Goal: Task Accomplishment & Management: Use online tool/utility

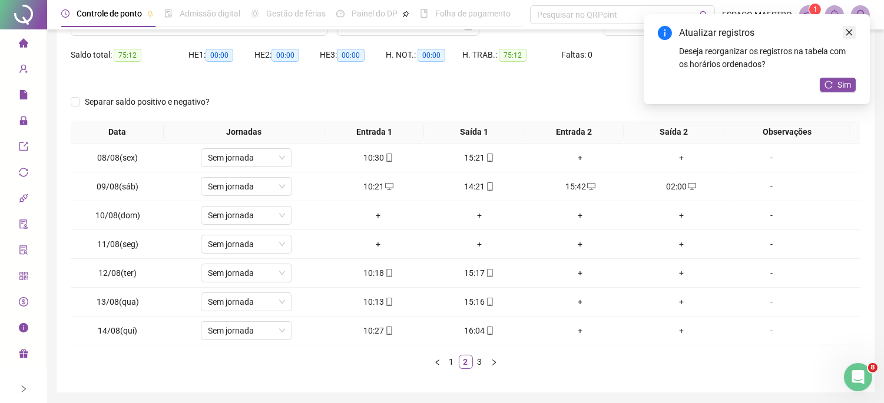
click at [854, 32] on link "Close" at bounding box center [849, 32] width 13 height 13
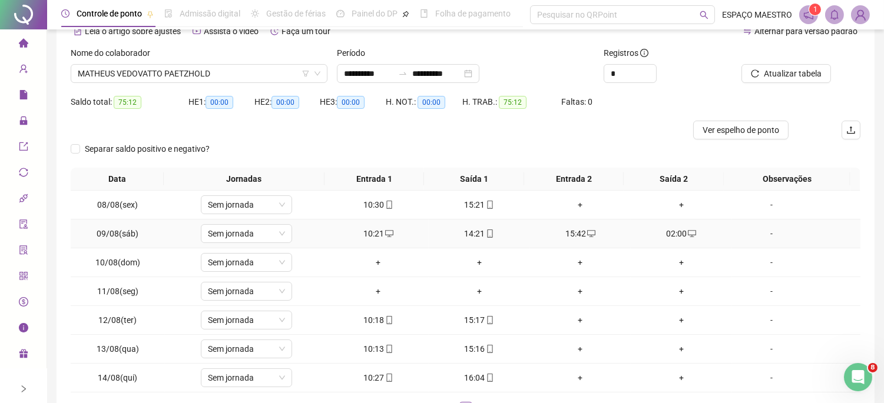
scroll to position [109, 0]
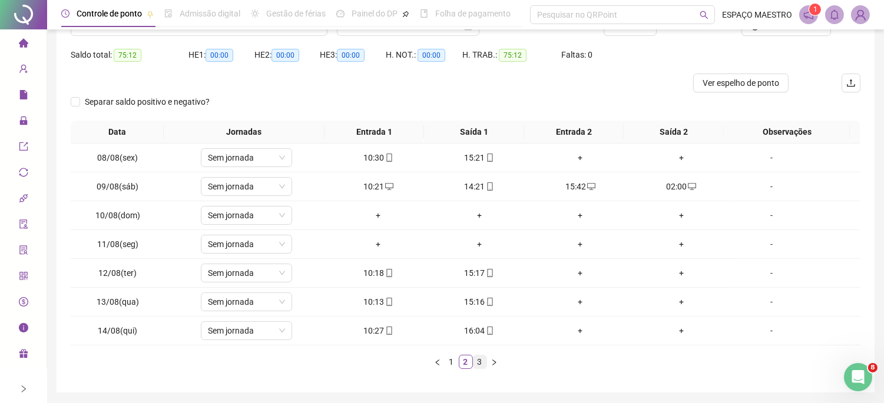
click at [474, 366] on link "3" at bounding box center [480, 362] width 13 height 13
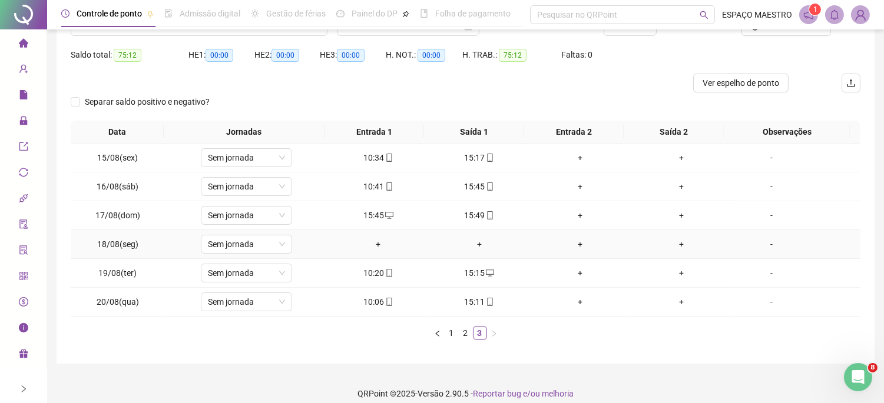
click at [542, 248] on div "+" at bounding box center [581, 244] width 92 height 13
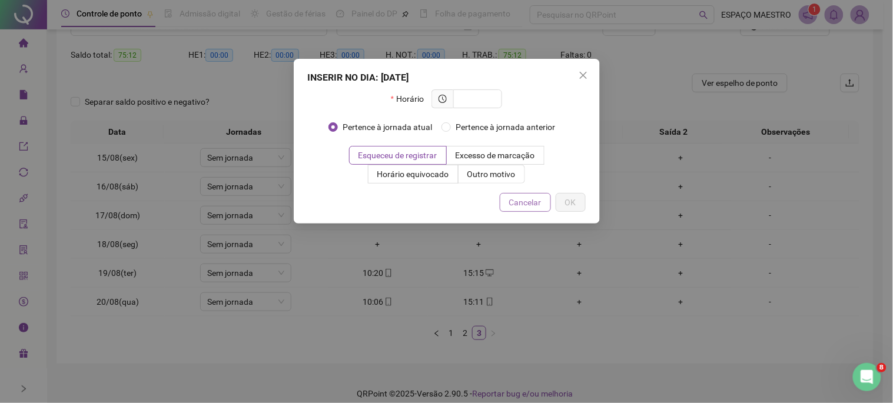
click at [542, 207] on button "Cancelar" at bounding box center [525, 202] width 51 height 19
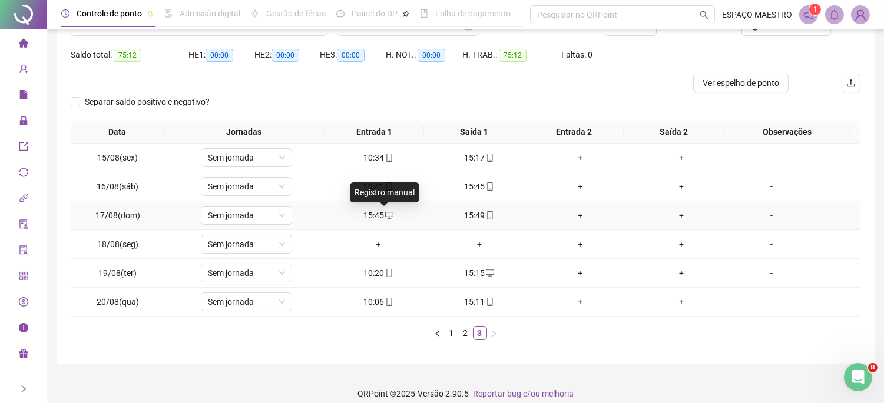
click at [385, 216] on icon "desktop" at bounding box center [389, 215] width 8 height 8
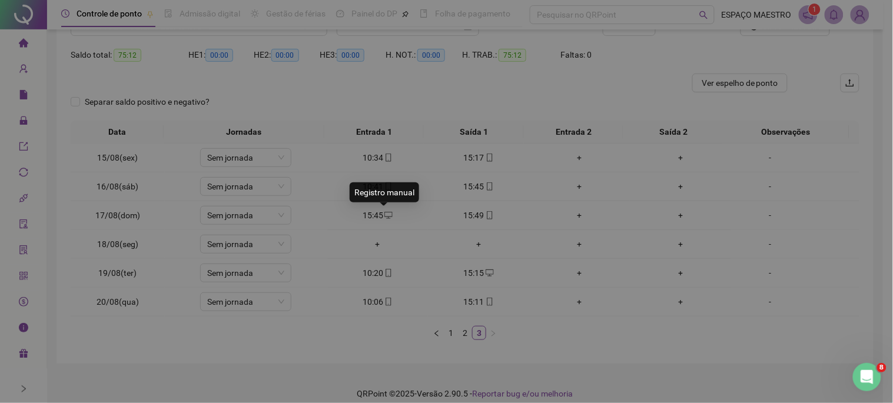
type input "**********"
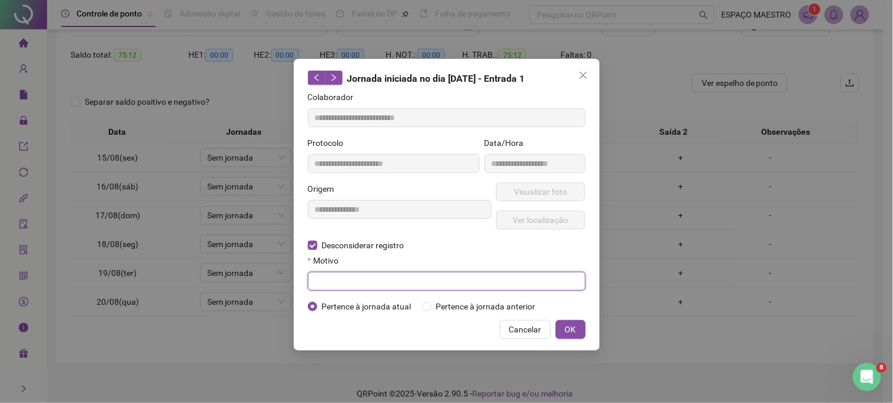
click at [446, 277] on input "text" at bounding box center [447, 281] width 278 height 19
type input "****"
click at [575, 328] on span "OK" at bounding box center [570, 329] width 11 height 13
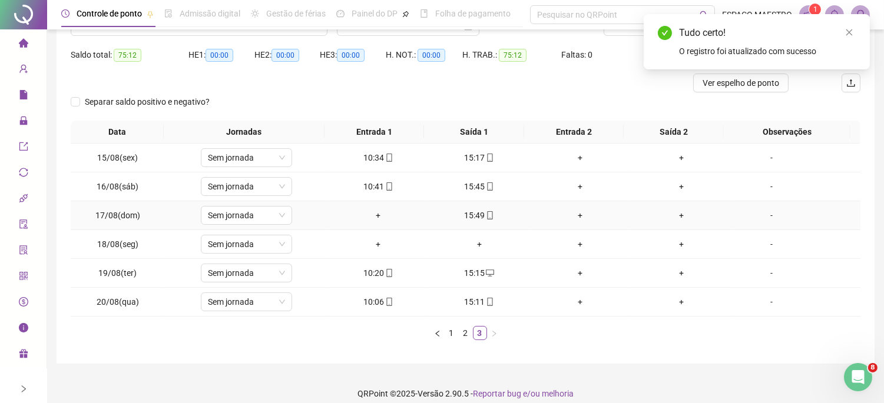
click at [370, 217] on div "+" at bounding box center [378, 215] width 92 height 13
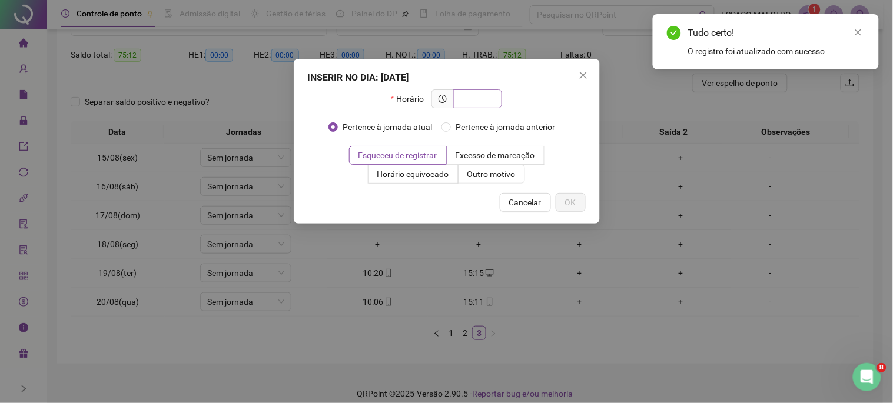
click at [479, 100] on input "text" at bounding box center [477, 98] width 32 height 13
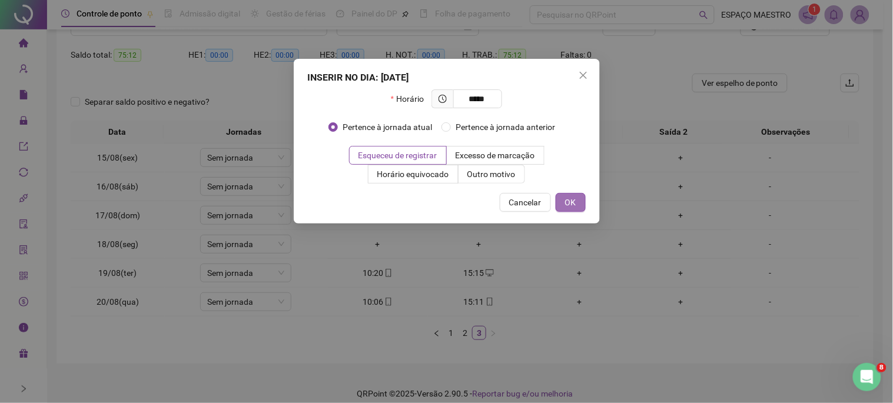
type input "*****"
click at [574, 199] on span "OK" at bounding box center [570, 202] width 11 height 13
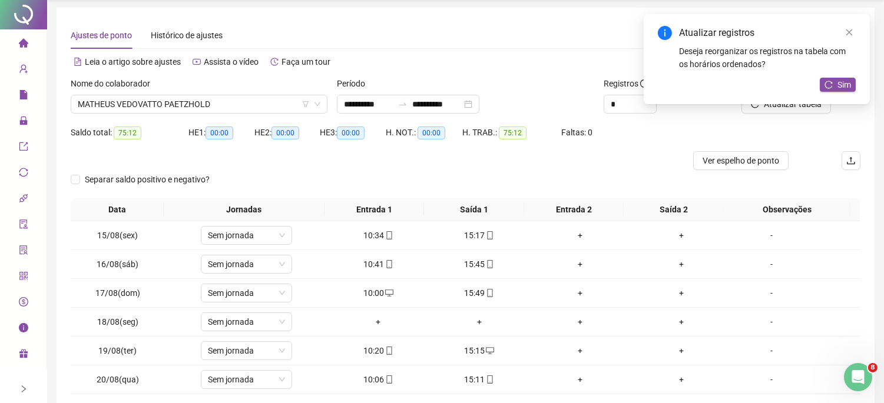
scroll to position [0, 0]
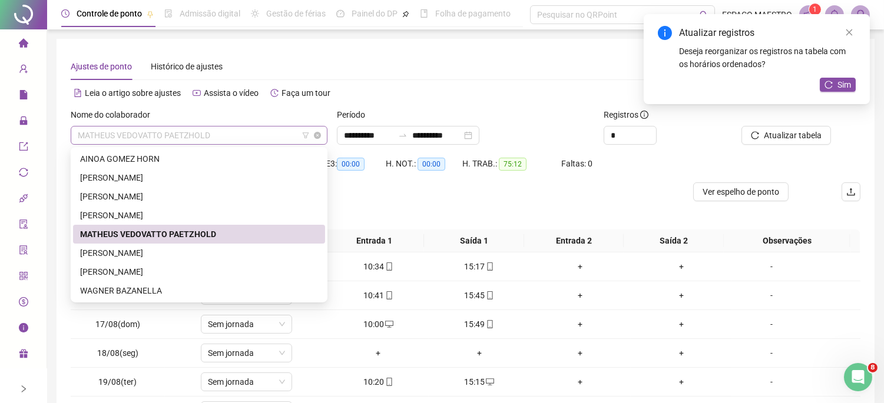
click at [251, 134] on span "MATHEUS VEDOVATTO PAETZHOLD" at bounding box center [199, 136] width 243 height 18
click at [138, 192] on div "[PERSON_NAME]" at bounding box center [199, 196] width 238 height 13
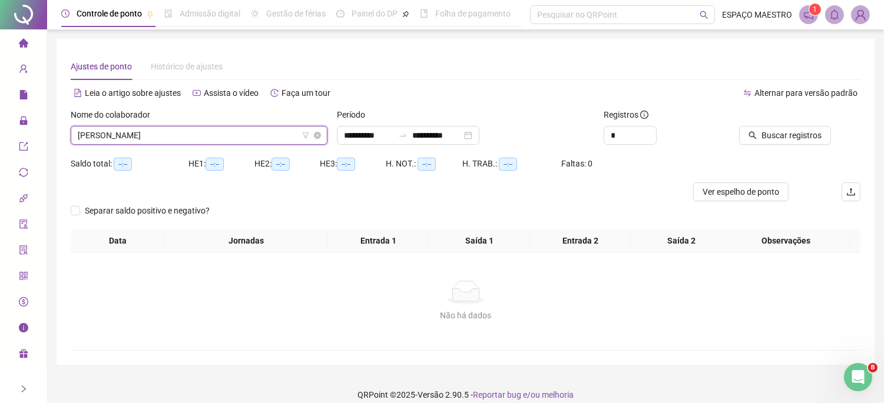
click at [230, 135] on span "[PERSON_NAME]" at bounding box center [199, 136] width 243 height 18
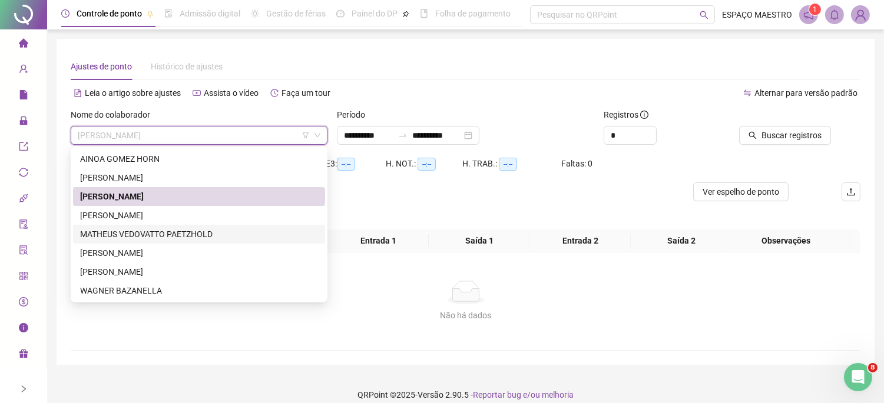
click at [144, 234] on div "MATHEUS VEDOVATTO PAETZHOLD" at bounding box center [199, 234] width 238 height 13
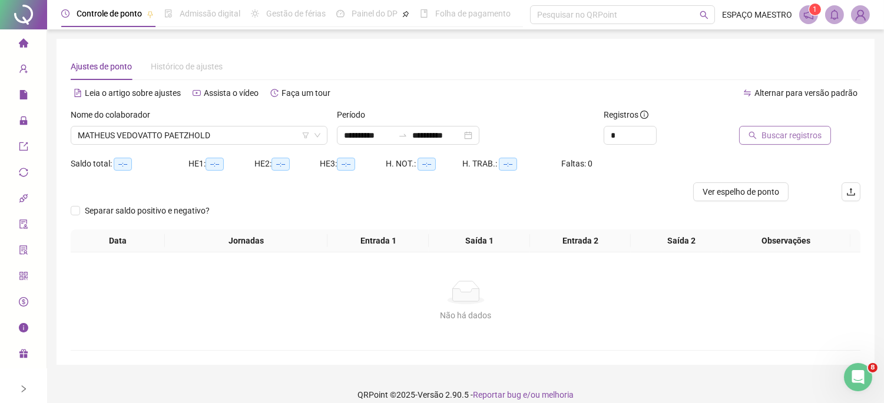
click at [782, 133] on span "Buscar registros" at bounding box center [792, 135] width 60 height 13
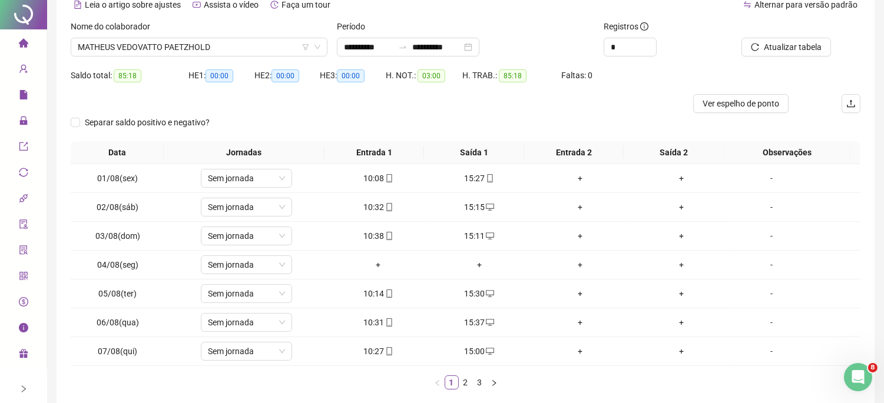
scroll to position [109, 0]
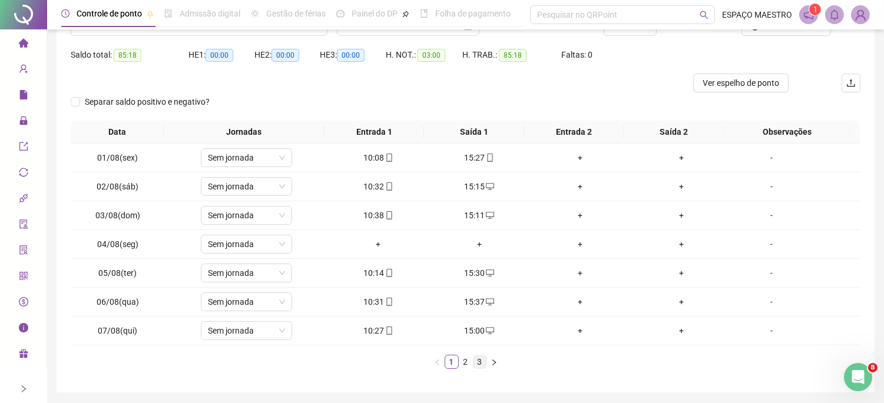
click at [475, 362] on link "3" at bounding box center [480, 362] width 13 height 13
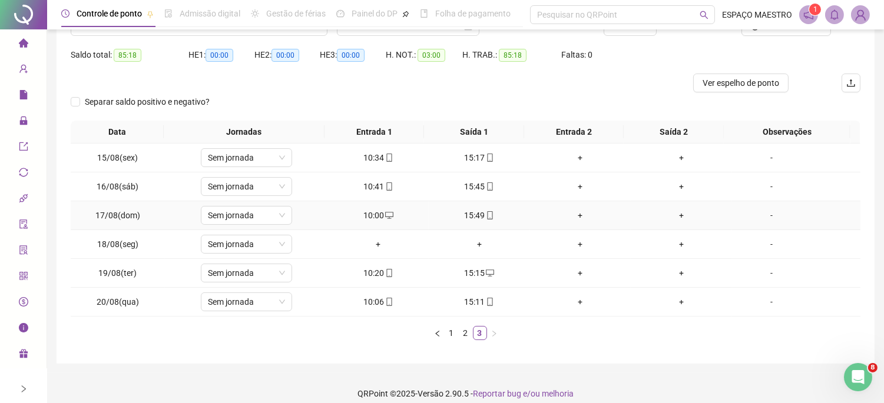
scroll to position [0, 0]
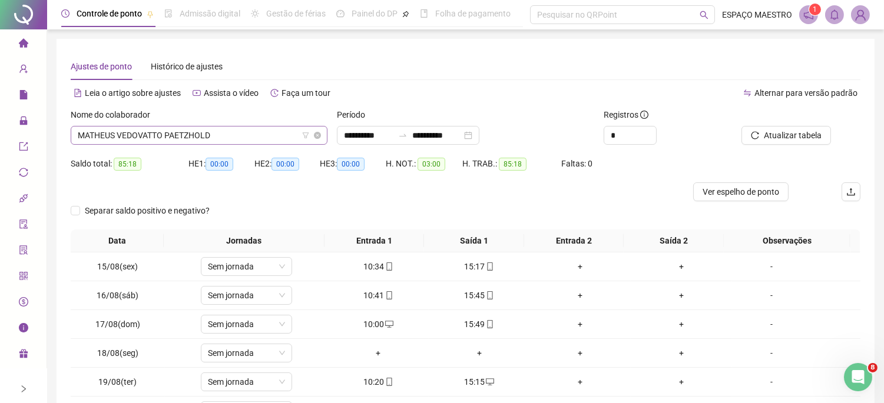
click at [205, 133] on span "MATHEUS VEDOVATTO PAETZHOLD" at bounding box center [199, 136] width 243 height 18
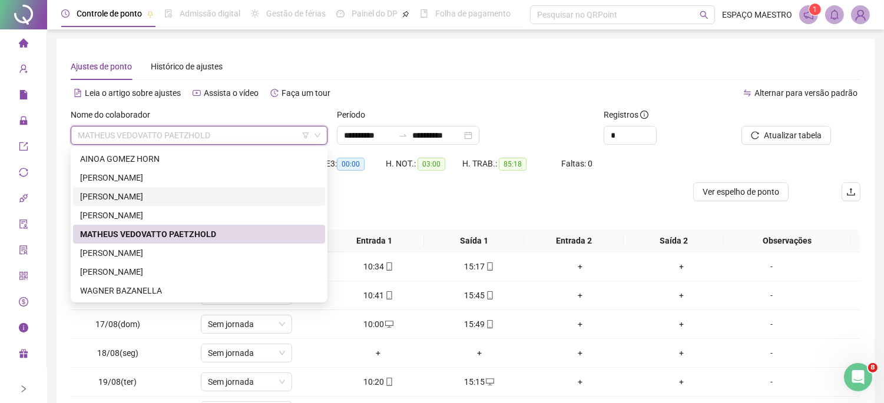
click at [140, 197] on div "[PERSON_NAME]" at bounding box center [199, 196] width 238 height 13
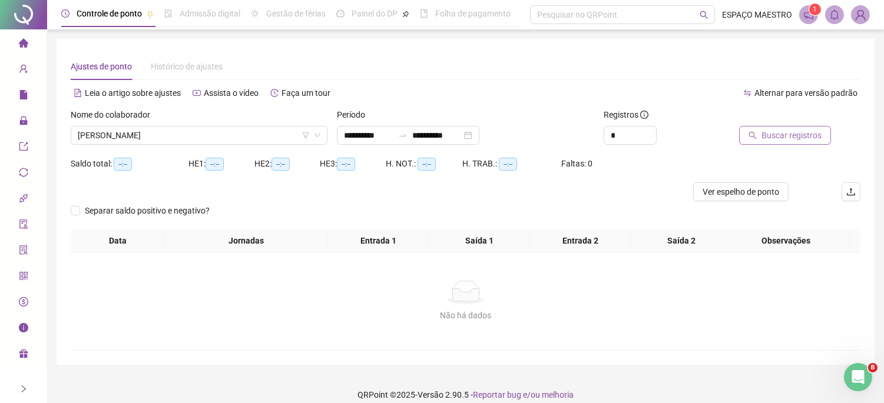
click at [790, 136] on span "Buscar registros" at bounding box center [792, 135] width 60 height 13
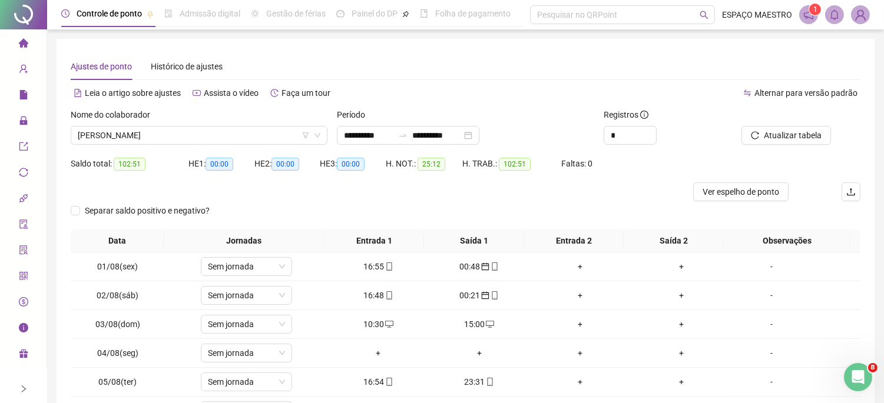
scroll to position [109, 0]
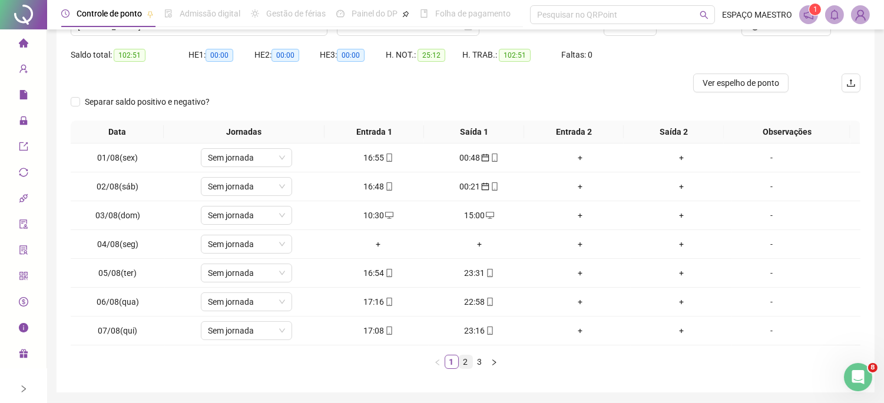
click at [469, 363] on link "2" at bounding box center [465, 362] width 13 height 13
click at [476, 366] on link "3" at bounding box center [480, 362] width 13 height 13
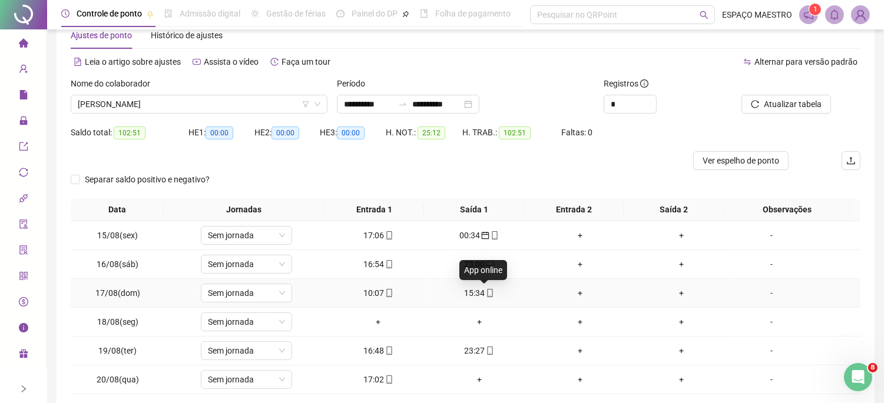
scroll to position [0, 0]
